Goal: Transaction & Acquisition: Purchase product/service

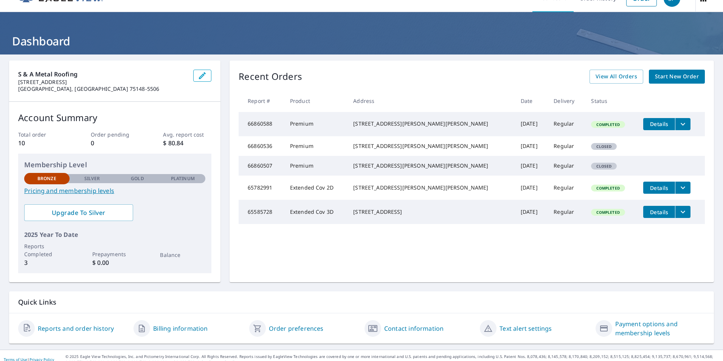
scroll to position [23, 0]
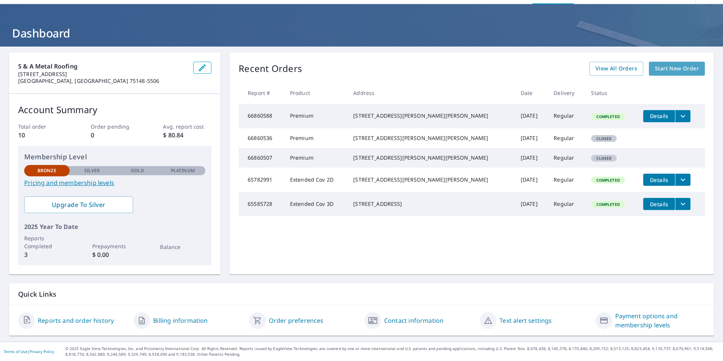
click at [664, 71] on span "Start New Order" at bounding box center [677, 68] width 44 height 9
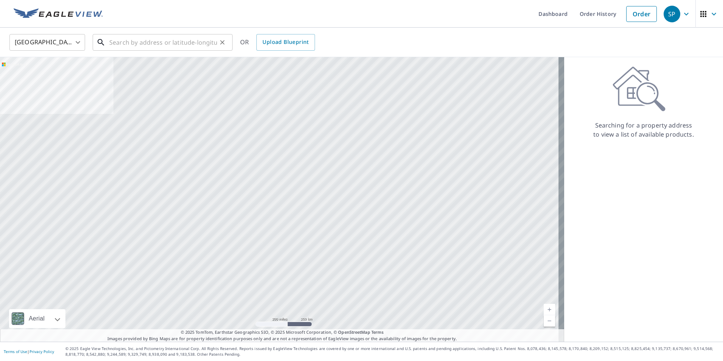
click at [122, 42] on input "text" at bounding box center [163, 42] width 108 height 21
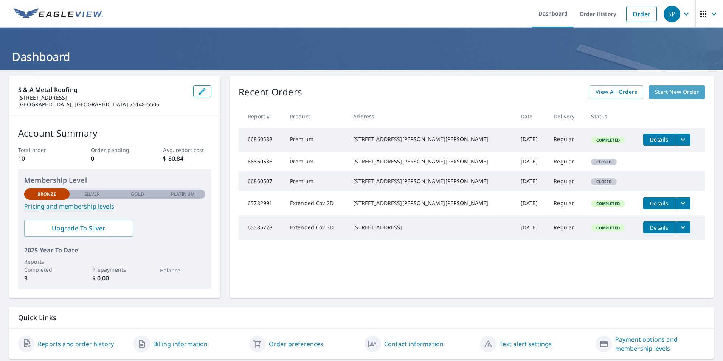
click at [661, 92] on span "Start New Order" at bounding box center [677, 91] width 44 height 9
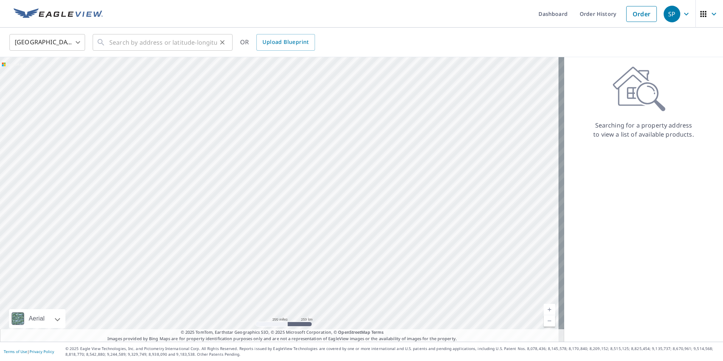
click at [109, 43] on div "​" at bounding box center [163, 42] width 140 height 17
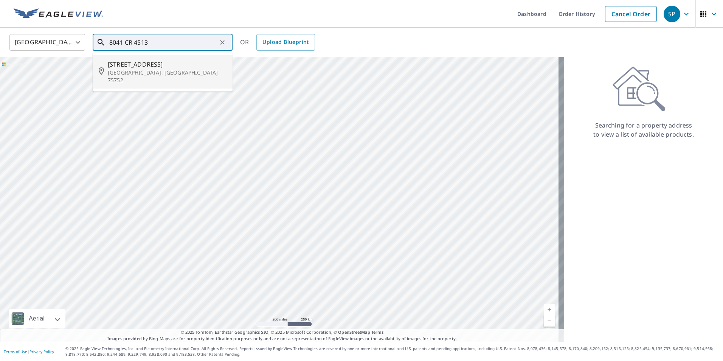
click at [129, 71] on p "Athens, TX 75752" at bounding box center [167, 76] width 119 height 15
type input "8041 County Road 4513 Athens, TX 75752"
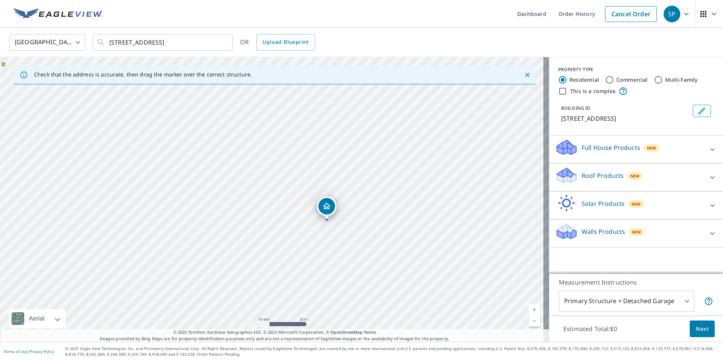
drag, startPoint x: 303, startPoint y: 205, endPoint x: 270, endPoint y: 142, distance: 71.4
click at [270, 142] on div "8041 County Road 4513 Athens, TX 75752" at bounding box center [274, 199] width 549 height 285
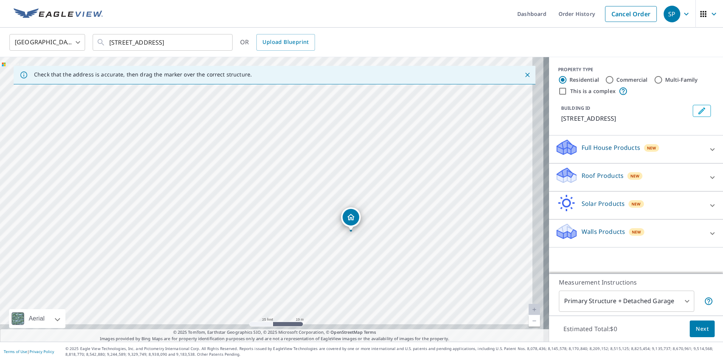
drag, startPoint x: 318, startPoint y: 218, endPoint x: 292, endPoint y: 166, distance: 58.0
click at [292, 167] on div "8041 County Road 4513 Athens, TX 75752" at bounding box center [274, 199] width 549 height 285
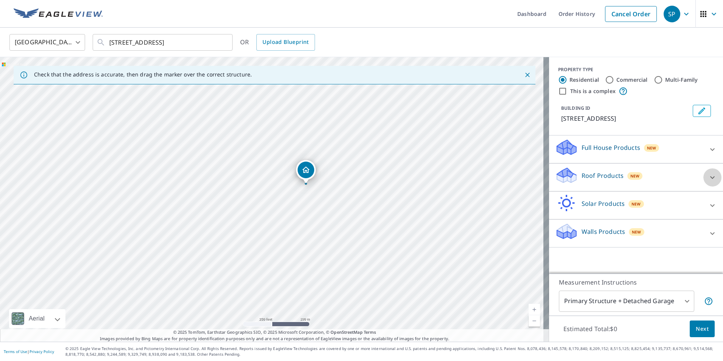
click at [708, 177] on icon at bounding box center [712, 177] width 9 height 9
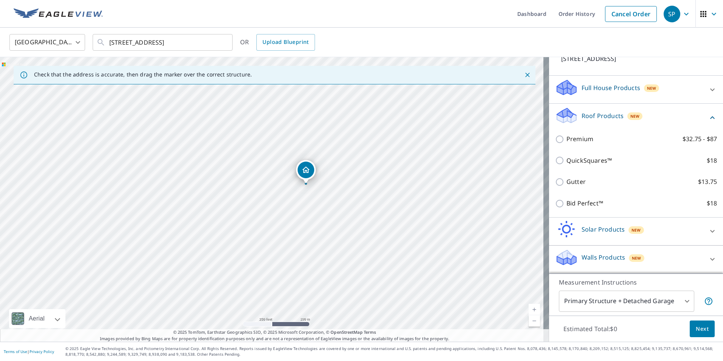
scroll to position [69, 0]
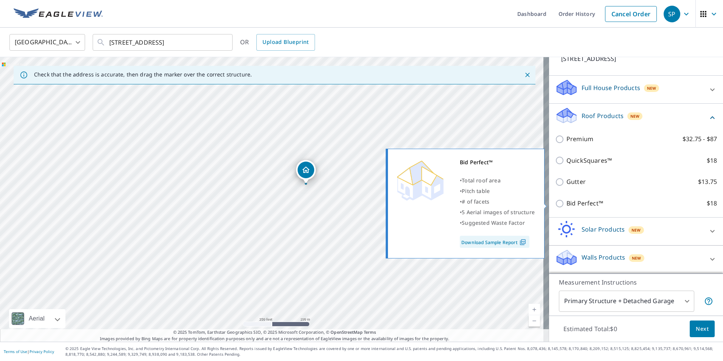
click at [556, 204] on input "Bid Perfect™ $18" at bounding box center [560, 203] width 11 height 9
checkbox input "true"
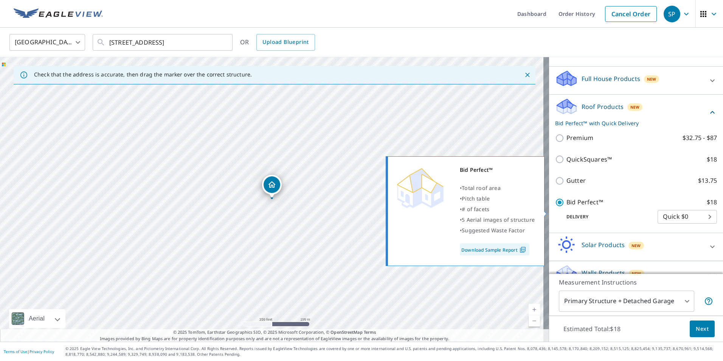
scroll to position [93, 0]
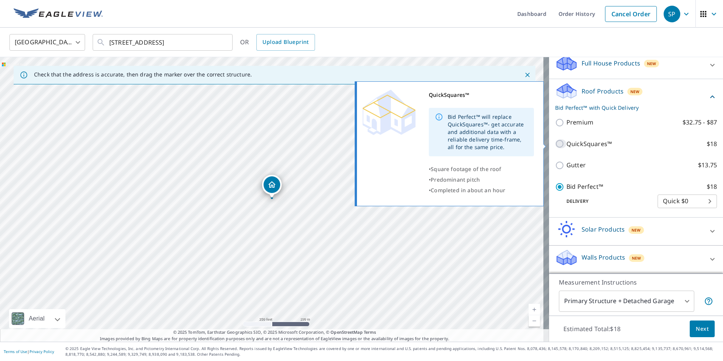
click at [555, 144] on input "QuickSquares™ $18" at bounding box center [560, 143] width 11 height 9
checkbox input "true"
checkbox input "false"
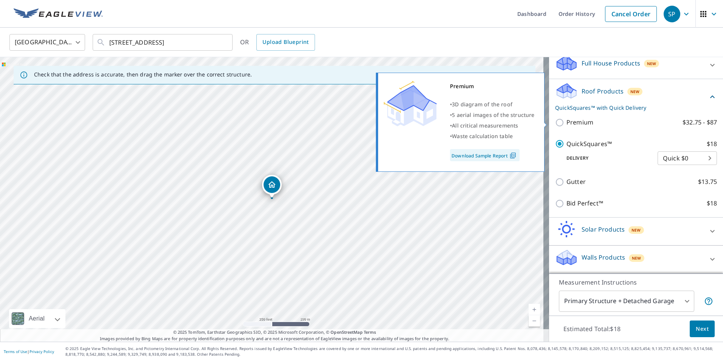
click at [555, 123] on input "Premium $32.75 - $87" at bounding box center [560, 122] width 11 height 9
checkbox input "true"
checkbox input "false"
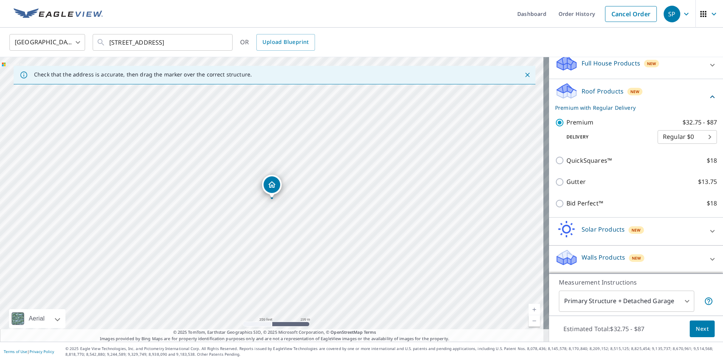
click at [697, 331] on span "Next" at bounding box center [702, 328] width 13 height 9
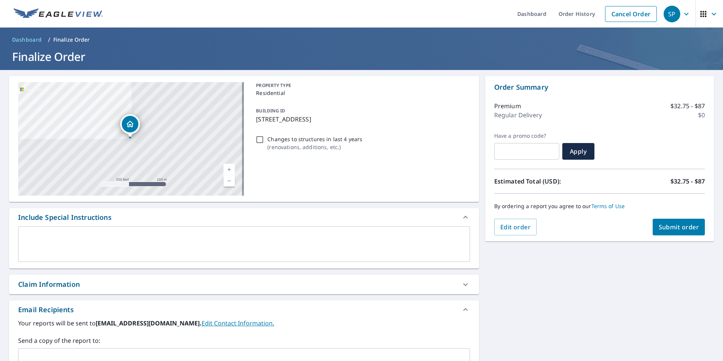
click at [258, 140] on input "Changes to structures in last 4 years ( renovations, additions, etc. )" at bounding box center [259, 139] width 9 height 9
checkbox input "true"
click at [663, 229] on span "Submit order" at bounding box center [679, 227] width 40 height 8
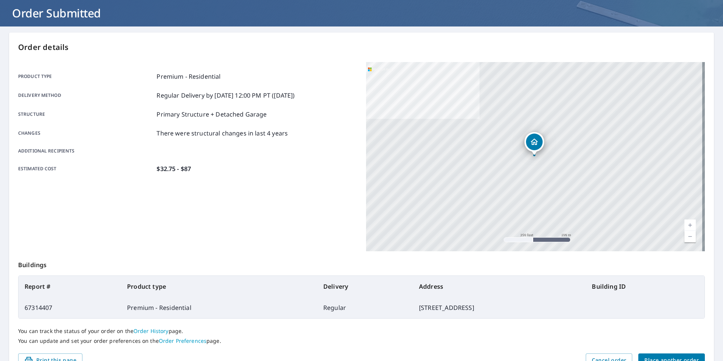
scroll to position [84, 0]
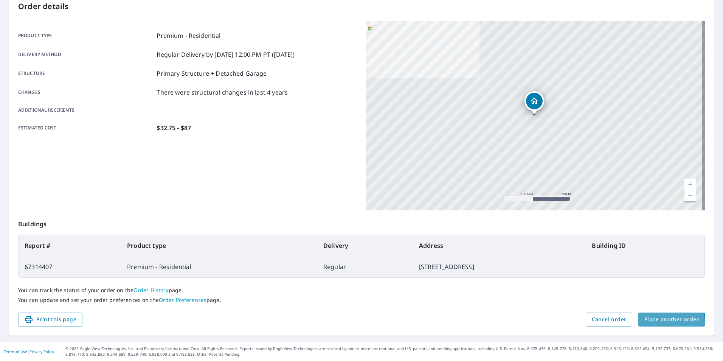
click at [652, 323] on span "Place another order" at bounding box center [672, 319] width 54 height 9
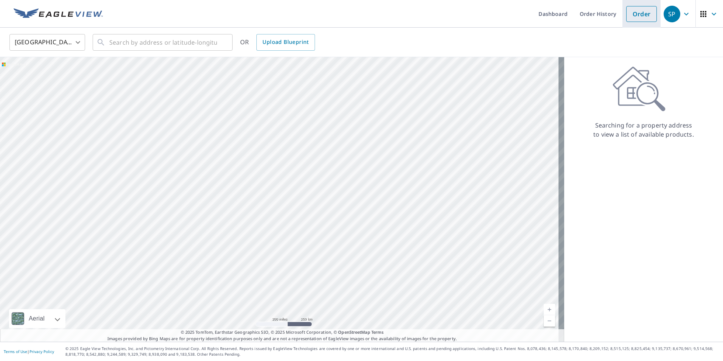
click at [641, 16] on link "Order" at bounding box center [642, 14] width 31 height 16
drag, startPoint x: 238, startPoint y: 224, endPoint x: 244, endPoint y: 134, distance: 89.9
click at [244, 134] on div at bounding box center [282, 199] width 565 height 285
click at [266, 179] on div at bounding box center [282, 199] width 565 height 285
drag, startPoint x: 272, startPoint y: 247, endPoint x: 289, endPoint y: 146, distance: 103.3
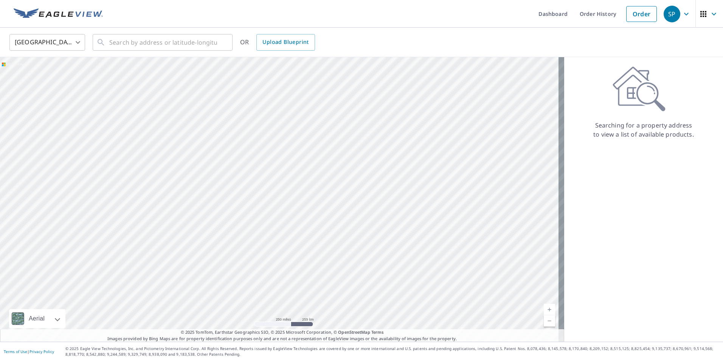
click at [289, 146] on div at bounding box center [282, 199] width 565 height 285
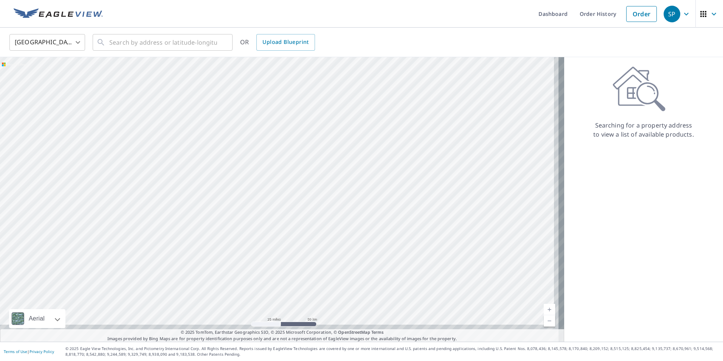
drag, startPoint x: 309, startPoint y: 212, endPoint x: 286, endPoint y: 170, distance: 47.3
click at [288, 171] on div at bounding box center [282, 199] width 565 height 285
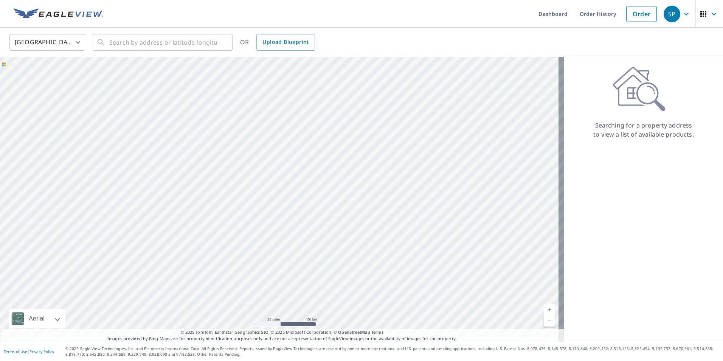
click at [625, 129] on p "Searching for a property address to view a list of available products." at bounding box center [643, 130] width 101 height 18
click at [645, 14] on link "Order" at bounding box center [642, 14] width 31 height 16
